Goal: Find specific page/section: Find specific page/section

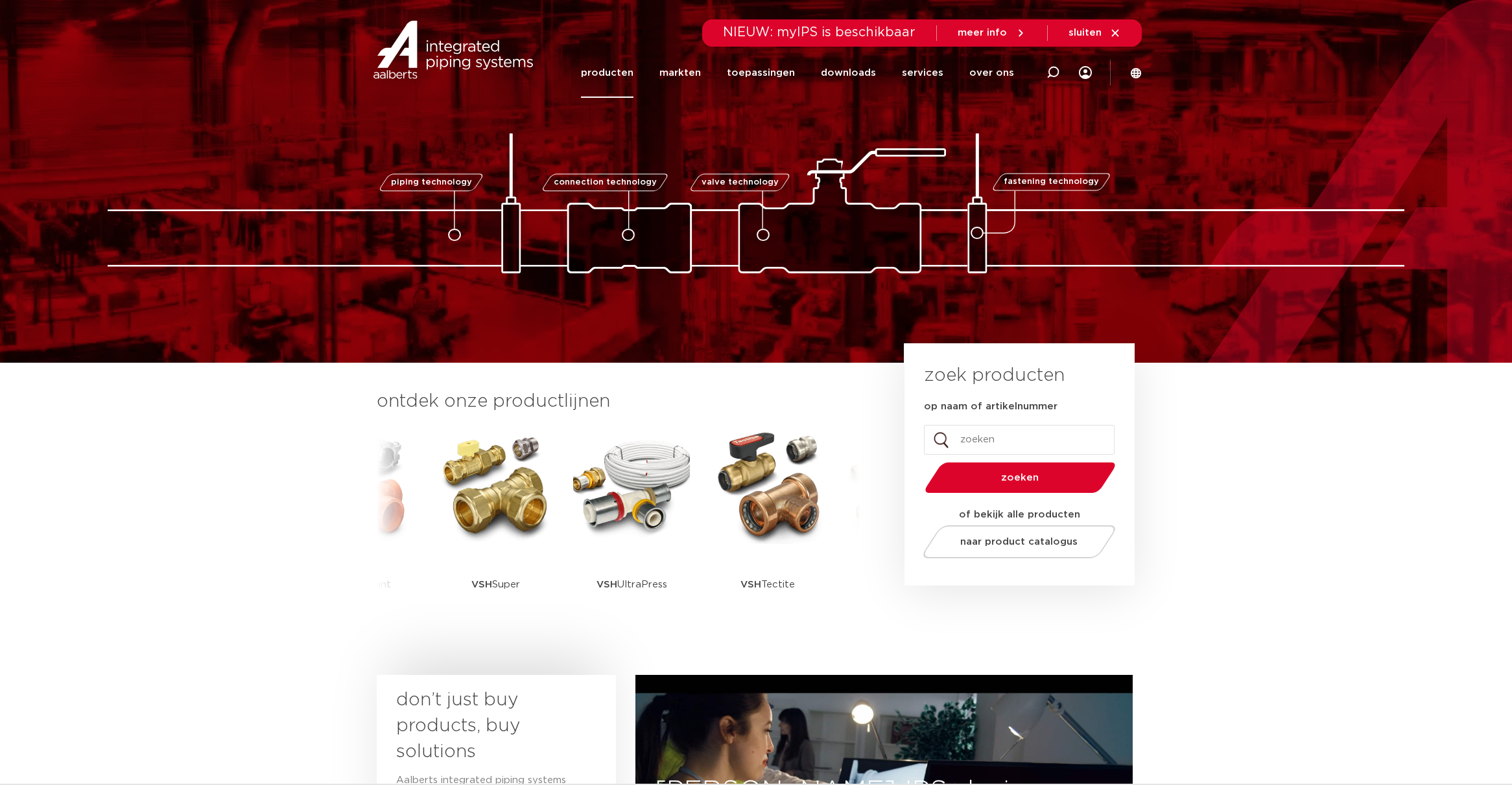
click at [629, 67] on link "producten" at bounding box center [608, 72] width 53 height 50
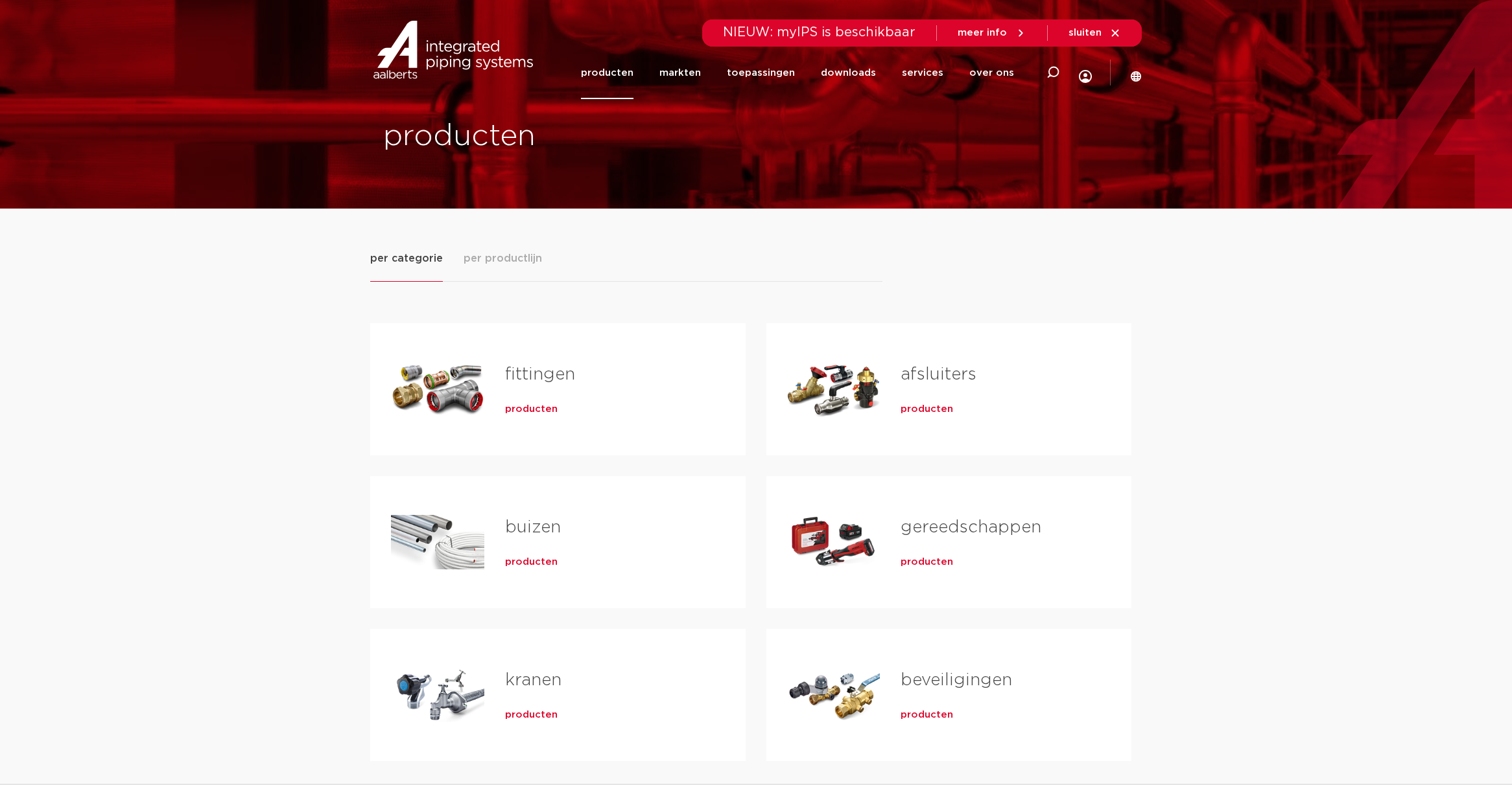
click at [507, 255] on span "per productlijn" at bounding box center [503, 259] width 78 height 16
